Goal: Find specific page/section: Find specific page/section

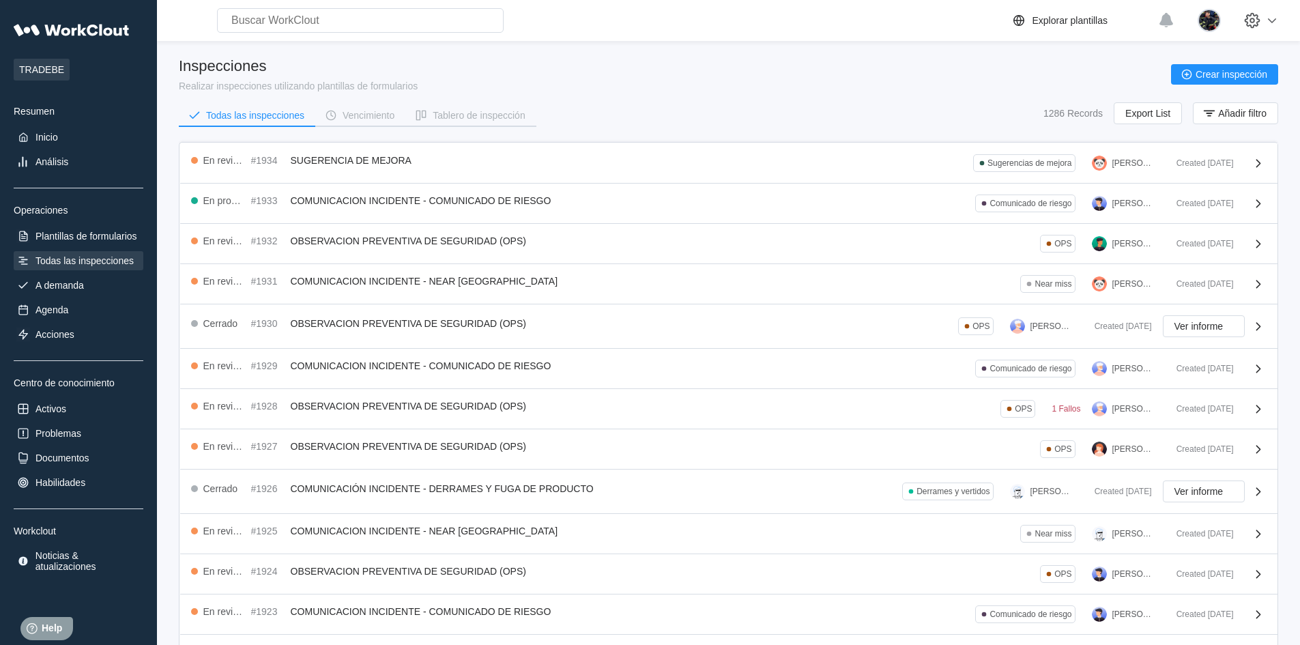
click at [115, 256] on div "Todas las inspecciones" at bounding box center [84, 260] width 98 height 11
click at [104, 290] on div "A demanda" at bounding box center [79, 285] width 130 height 19
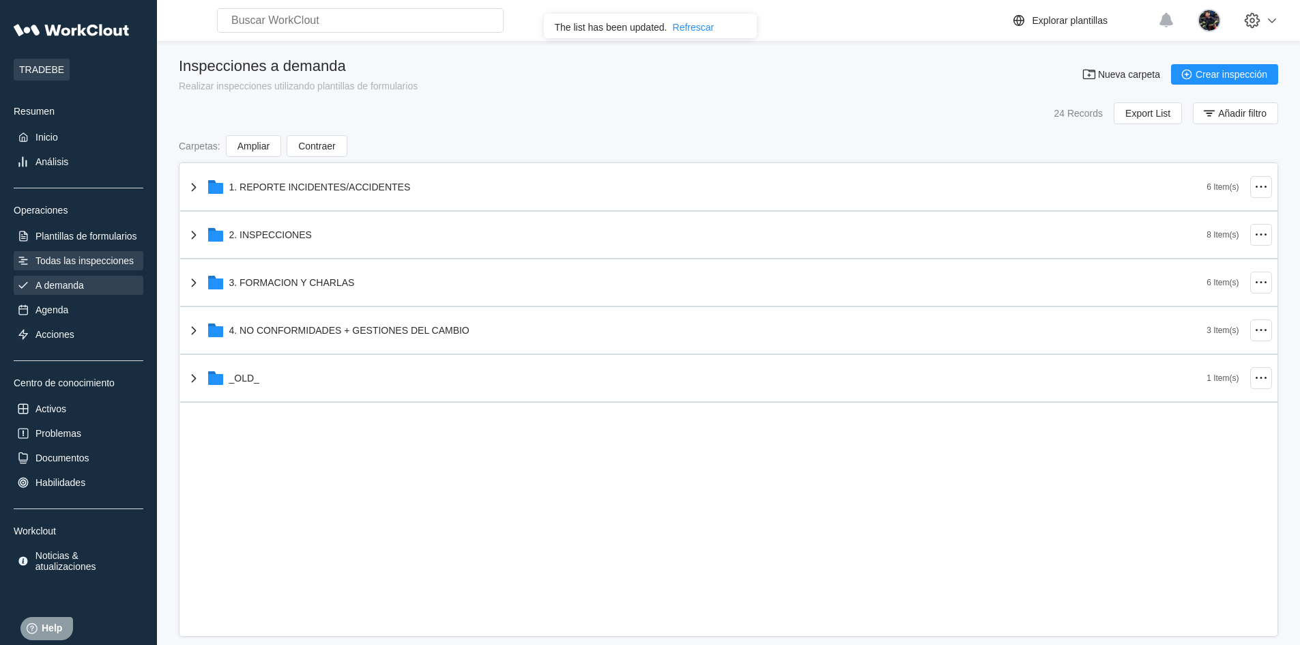
click at [110, 261] on div "Todas las inspecciones" at bounding box center [84, 260] width 98 height 11
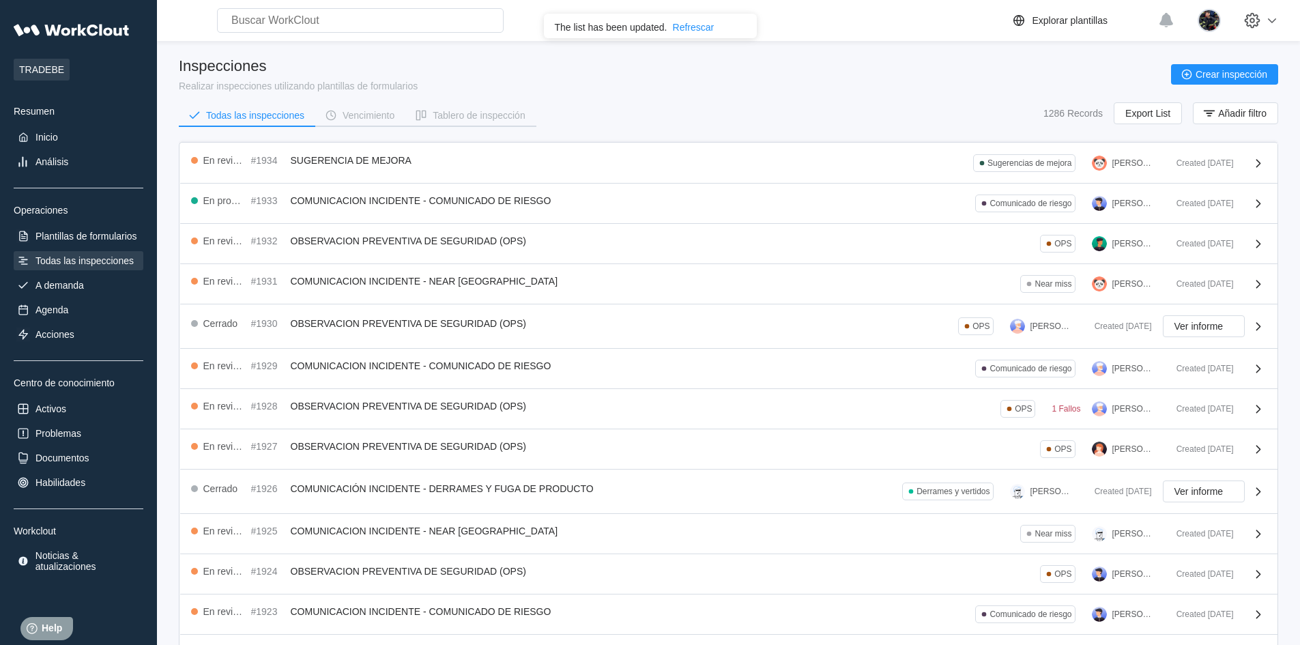
click at [482, 81] on div "Inspecciones Realizar inspecciones utilizando plantillas de formularios Crear i…" at bounding box center [728, 74] width 1099 height 34
click at [362, 67] on div "Inspecciones" at bounding box center [298, 66] width 239 height 18
click at [368, 72] on div "Inspecciones" at bounding box center [298, 66] width 239 height 18
click at [580, 98] on div "Inspecciones Realizar inspecciones utilizando plantillas de formularios Crear i…" at bounding box center [728, 96] width 1099 height 79
click at [705, 30] on div "Refrescar" at bounding box center [694, 27] width 42 height 11
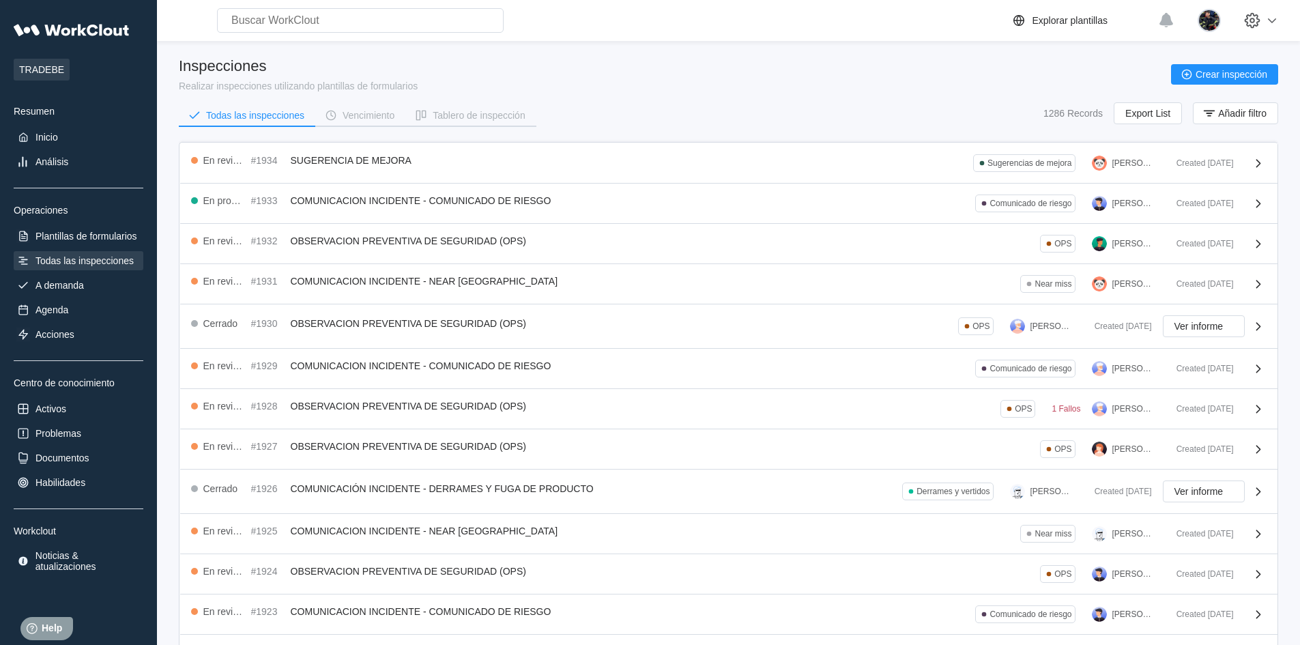
click at [518, 85] on div "Inspecciones Realizar inspecciones utilizando plantillas de formularios Crear i…" at bounding box center [728, 74] width 1099 height 34
